Goal: Task Accomplishment & Management: Use online tool/utility

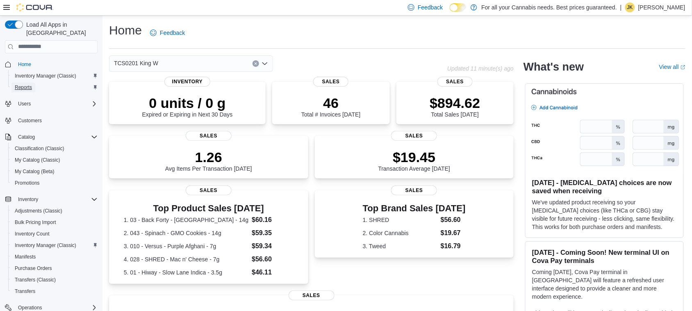
click at [25, 84] on span "Reports" at bounding box center [23, 87] width 17 height 7
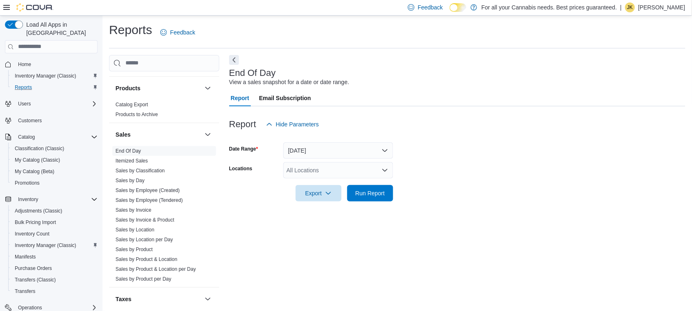
scroll to position [541, 0]
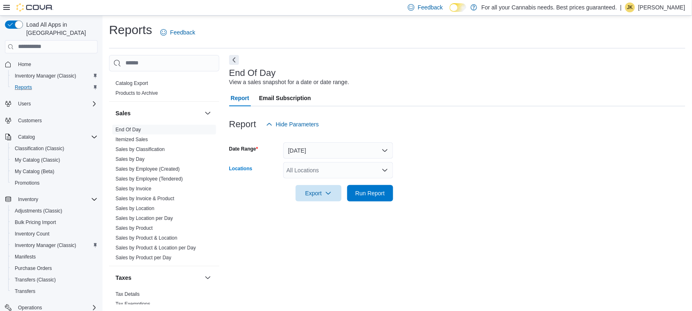
click at [329, 165] on div "All Locations" at bounding box center [338, 170] width 110 height 16
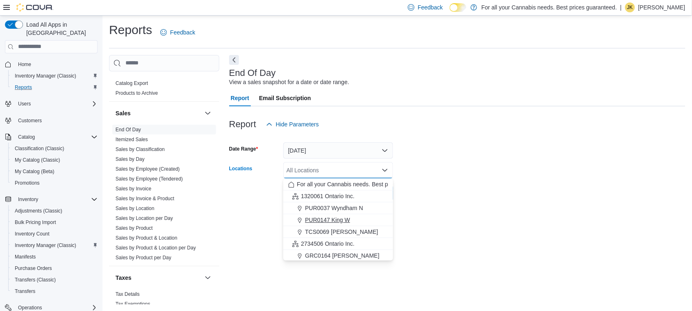
click at [356, 217] on div "PUR0147 King W" at bounding box center [338, 220] width 100 height 8
click at [456, 167] on form "Date Range [DATE] Locations PUR0147 [GEOGRAPHIC_DATA] box. Selected. PUR0147 Ki…" at bounding box center [457, 166] width 456 height 69
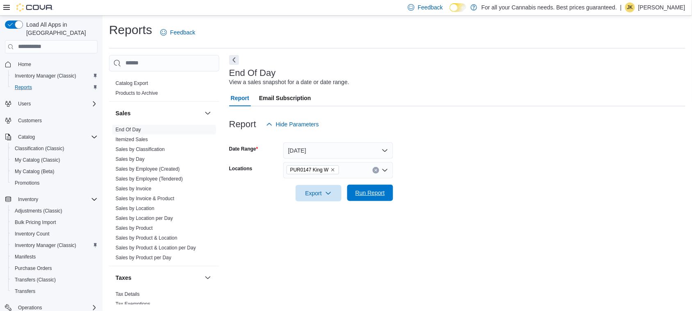
click at [365, 197] on span "Run Report" at bounding box center [370, 192] width 36 height 16
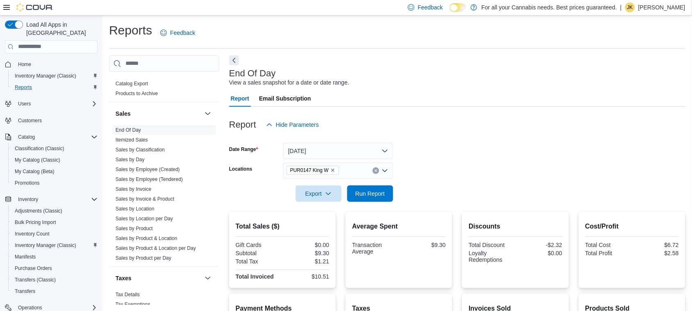
click at [374, 170] on icon "Clear input" at bounding box center [375, 170] width 3 height 3
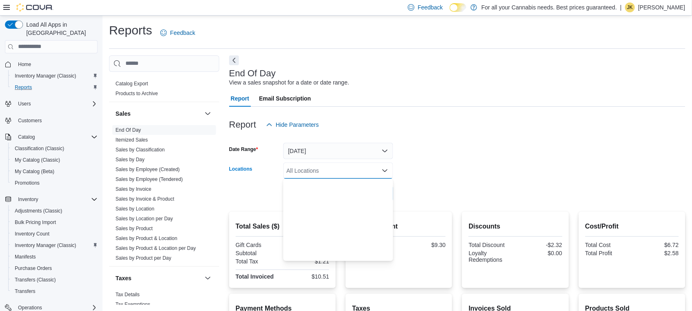
scroll to position [108, 0]
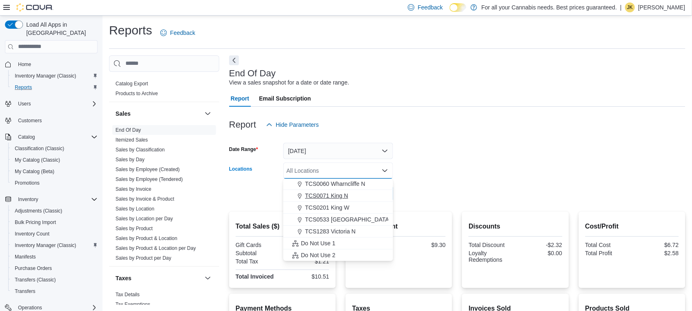
click at [335, 196] on span "TCS0071 King N" at bounding box center [326, 195] width 43 height 8
click at [429, 191] on form "Date Range [DATE] Locations TCS0071 King N Combo box. Selected. TCS0071 King N.…" at bounding box center [457, 167] width 456 height 69
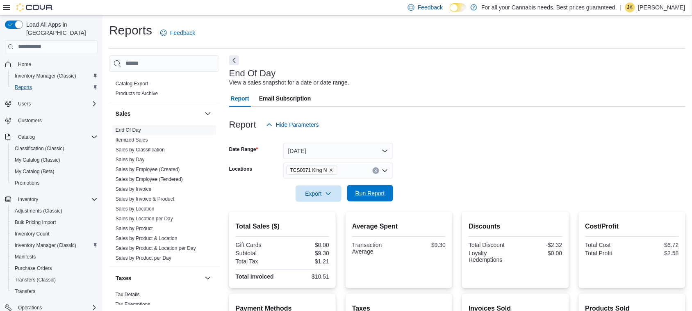
click at [373, 190] on span "Run Report" at bounding box center [370, 193] width 30 height 8
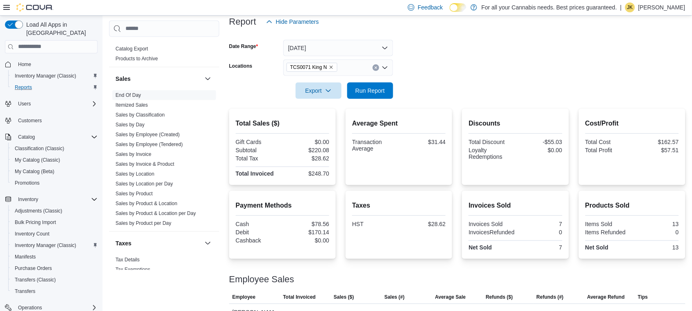
scroll to position [119, 0]
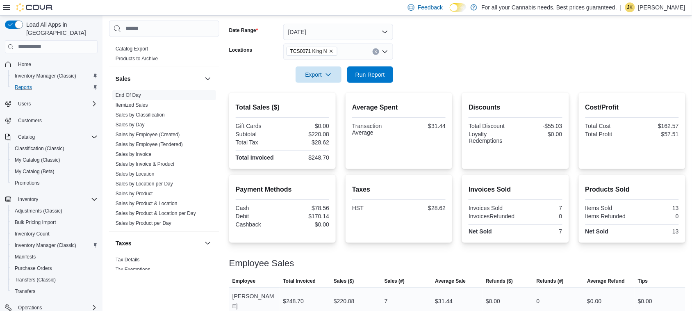
click at [684, 293] on div "$0.00" at bounding box center [659, 301] width 51 height 16
click at [373, 53] on button "Clear input" at bounding box center [376, 51] width 7 height 7
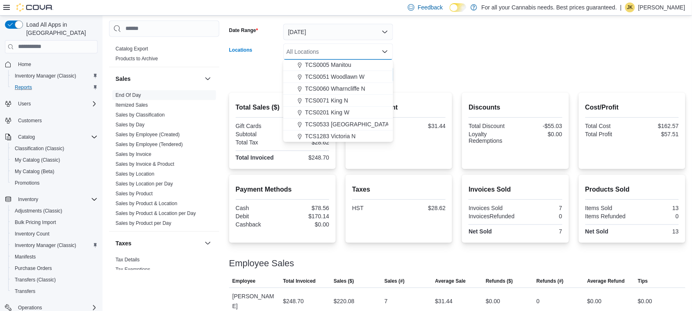
scroll to position [77, 0]
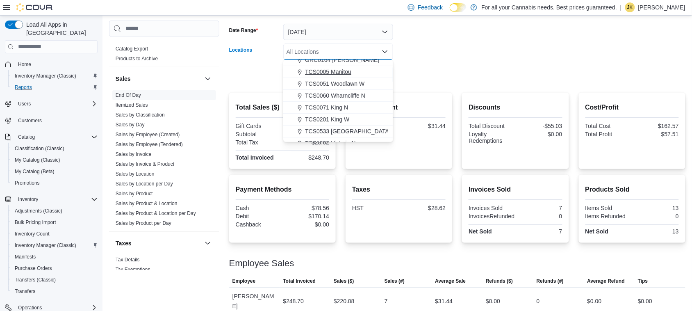
click at [355, 74] on div "TCS0005 Manitou" at bounding box center [338, 72] width 100 height 8
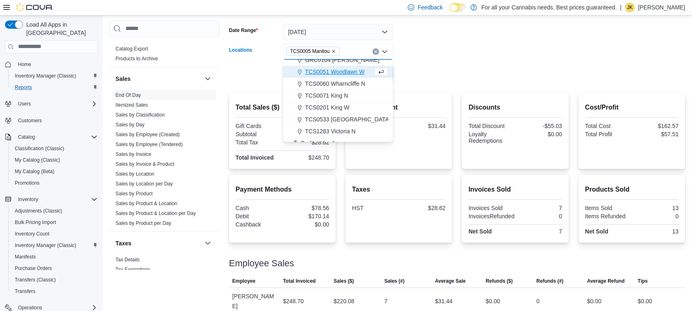
click at [491, 41] on form "Date Range [DATE] Locations TCS0005 [GEOGRAPHIC_DATA] Combo box. Selected. TCS0…" at bounding box center [457, 48] width 456 height 69
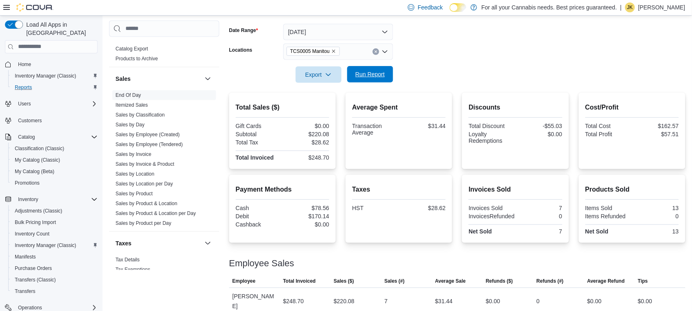
click at [386, 77] on span "Run Report" at bounding box center [370, 74] width 36 height 16
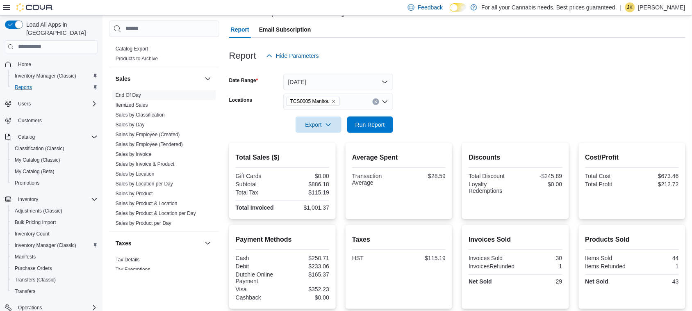
scroll to position [42, 0]
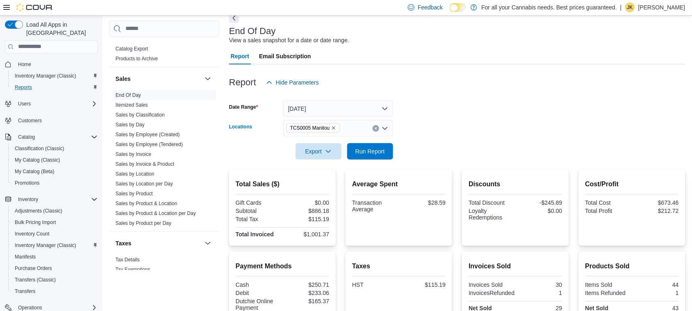
click at [375, 128] on icon "Clear input" at bounding box center [376, 128] width 2 height 2
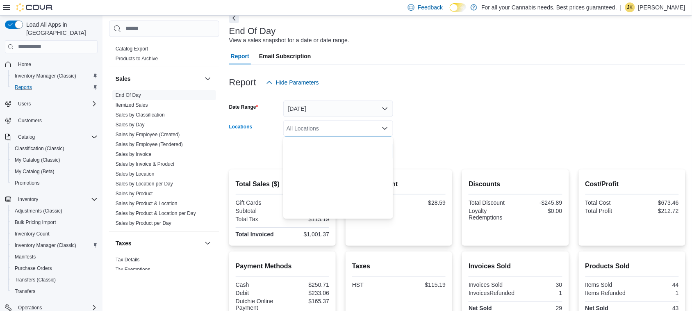
scroll to position [108, 0]
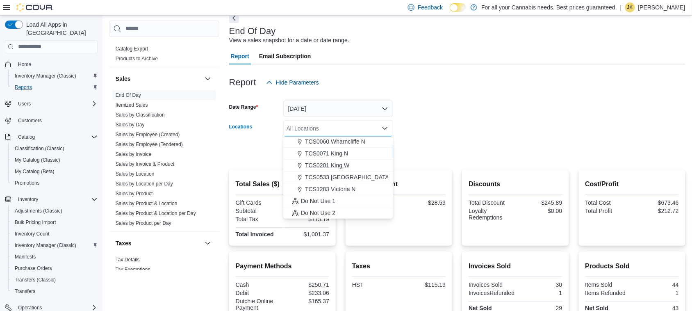
click at [330, 165] on span "TCS0201 King W" at bounding box center [327, 165] width 44 height 8
click at [460, 114] on form "Date Range [DATE] Locations TCS0201 [GEOGRAPHIC_DATA] box. Selected. TCS0201 Ki…" at bounding box center [457, 125] width 456 height 69
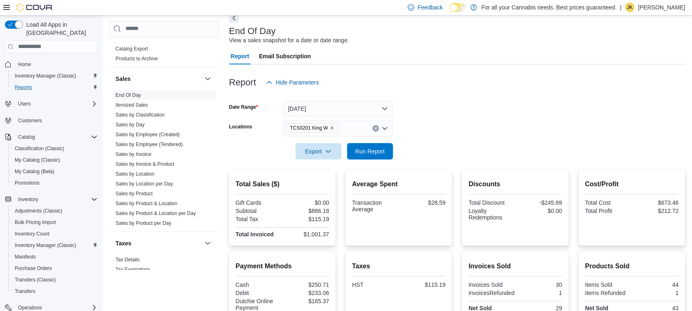
click at [374, 142] on div at bounding box center [457, 139] width 456 height 7
click at [374, 149] on span "Run Report" at bounding box center [370, 151] width 30 height 8
click at [376, 127] on icon "Clear input" at bounding box center [375, 128] width 3 height 3
click at [454, 138] on div at bounding box center [457, 139] width 456 height 7
click at [30, 61] on span "Home" at bounding box center [24, 64] width 13 height 7
